Goal: Communication & Community: Participate in discussion

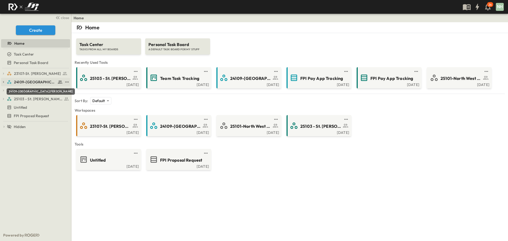
click at [39, 83] on span "24109-[GEOGRAPHIC_DATA][PERSON_NAME]" at bounding box center [35, 81] width 42 height 5
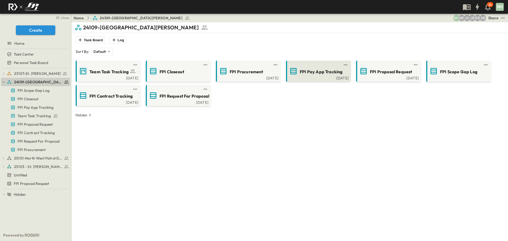
click at [328, 71] on span "FPI Pay App Tracking" at bounding box center [321, 72] width 43 height 6
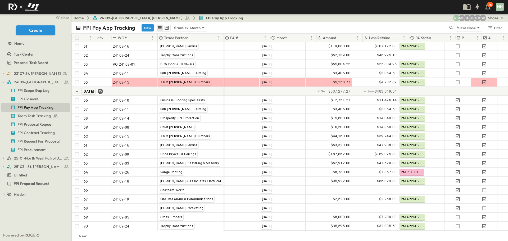
scroll to position [544, 0]
